Goal: Navigation & Orientation: Find specific page/section

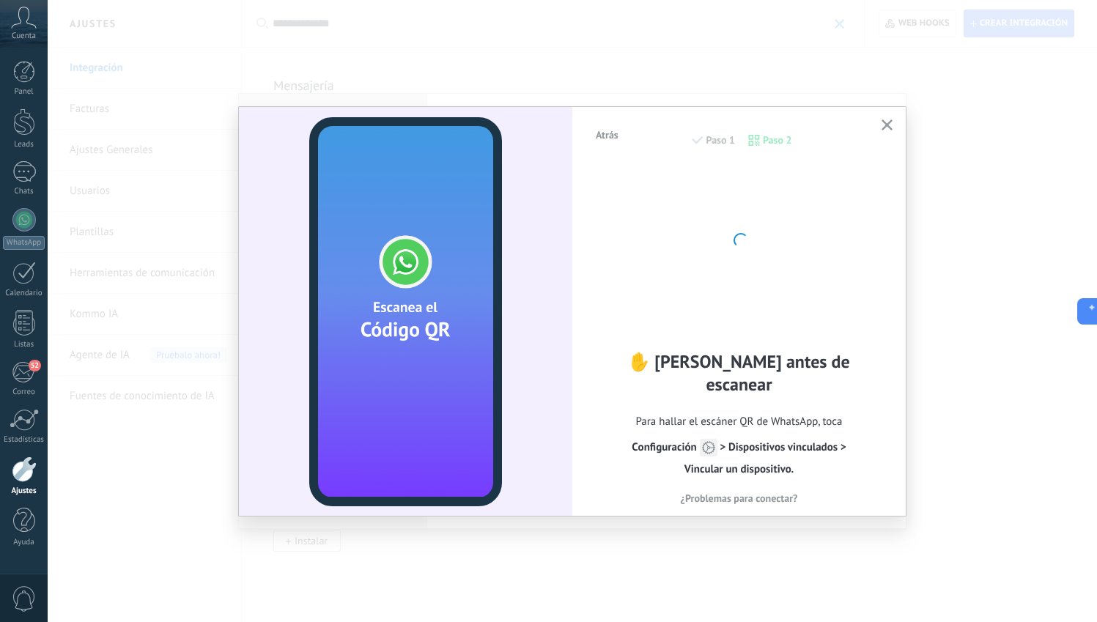
click at [893, 117] on button "button" at bounding box center [887, 126] width 18 height 20
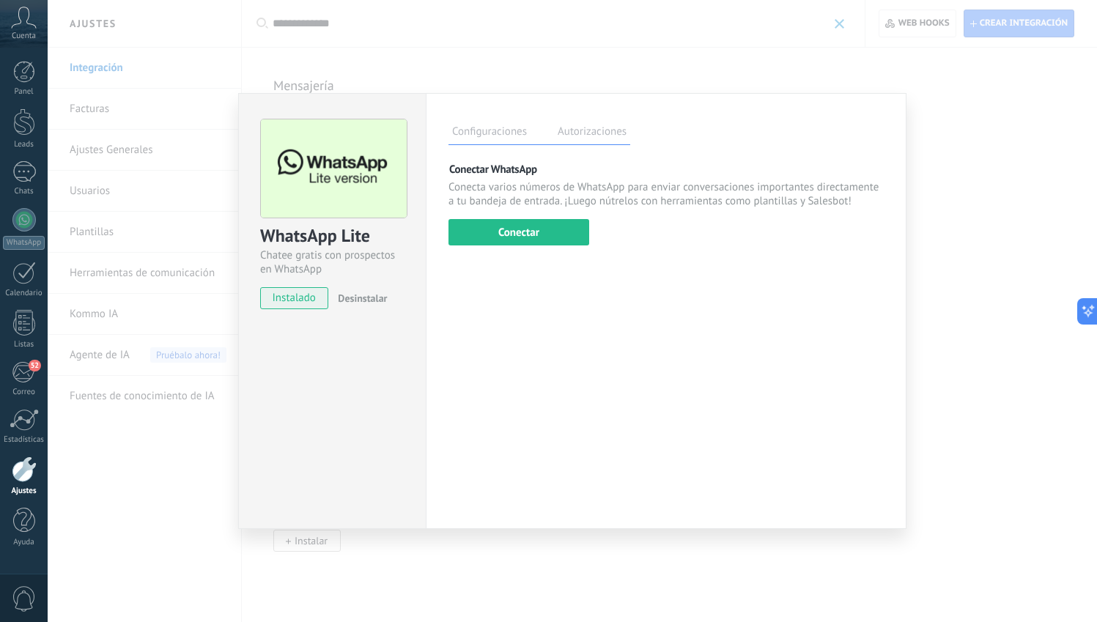
click at [752, 67] on div "WhatsApp Lite Chatee gratis con prospectos en WhatsApp instalado Desinstalar Co…" at bounding box center [572, 311] width 1049 height 622
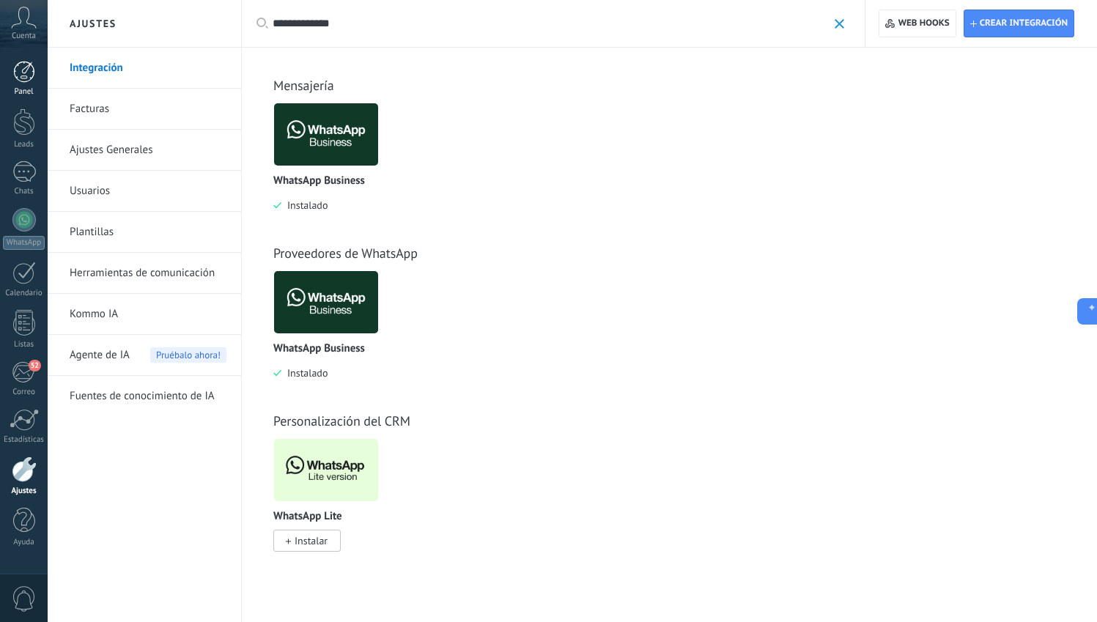
click at [27, 69] on div at bounding box center [24, 72] width 22 height 22
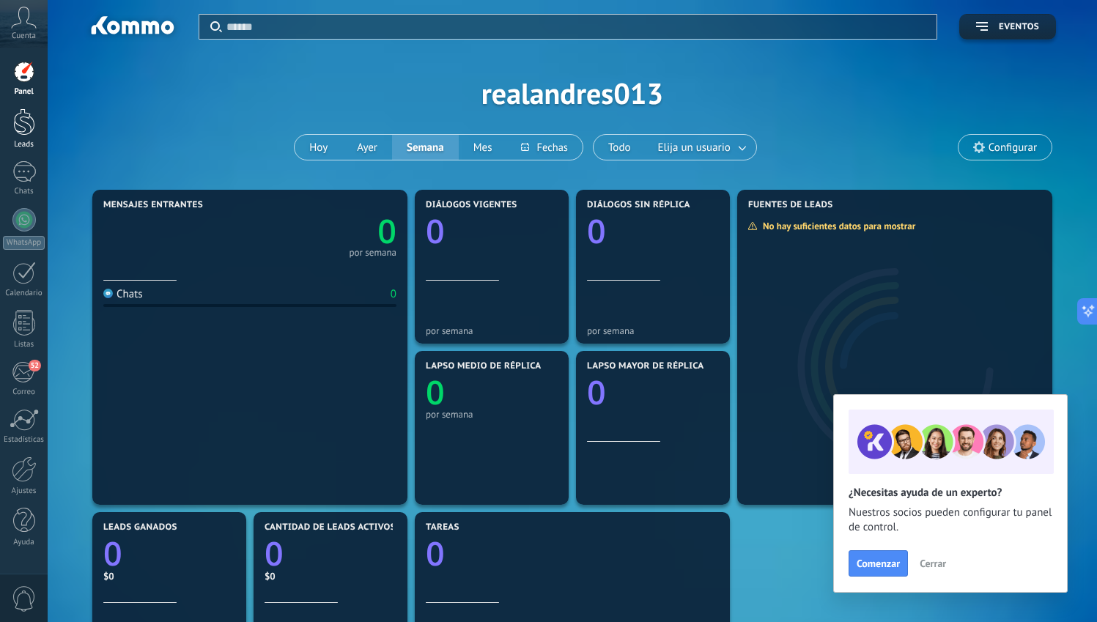
click at [17, 139] on link "Leads" at bounding box center [24, 128] width 48 height 41
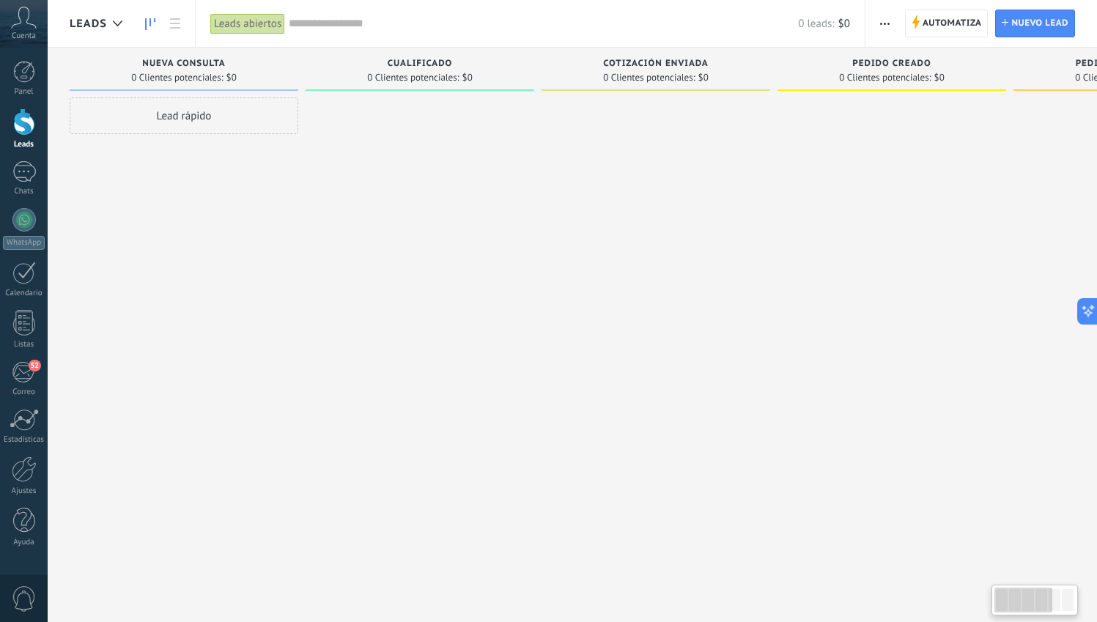
click at [394, 191] on div at bounding box center [420, 312] width 229 height 431
